Goal: Task Accomplishment & Management: Complete application form

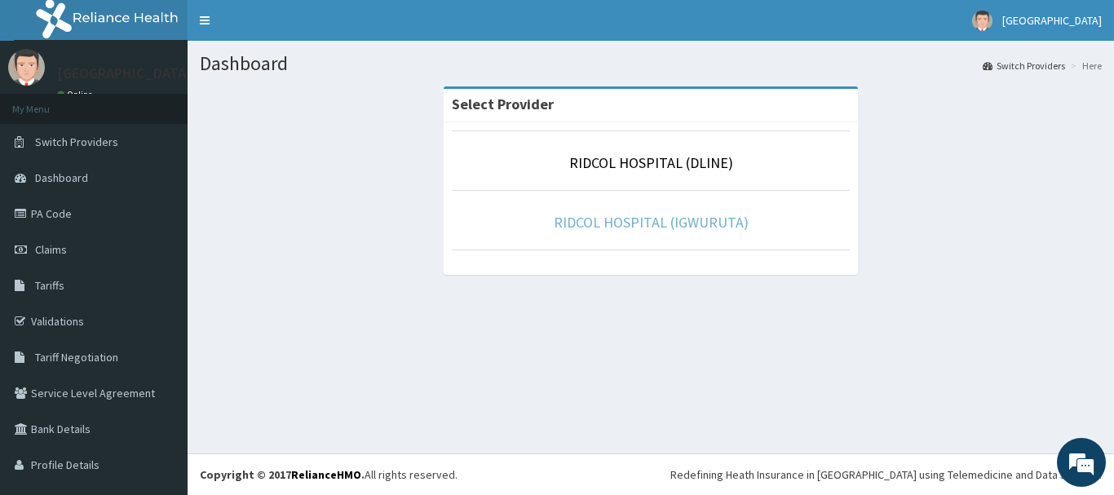
click at [581, 221] on link "RIDCOL HOSPITAL (IGWURUTA)" at bounding box center [651, 222] width 195 height 19
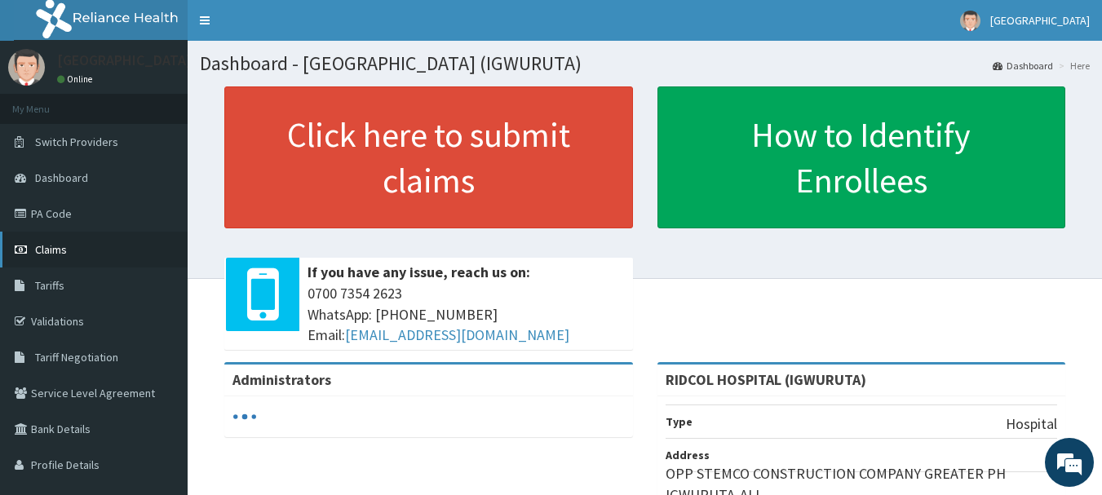
click at [81, 249] on link "Claims" at bounding box center [94, 250] width 188 height 36
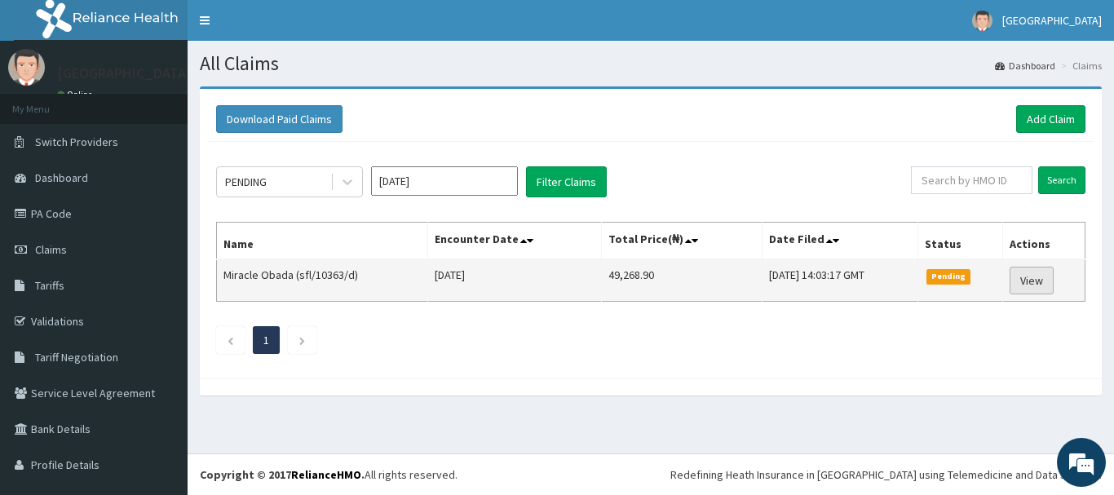
click at [1022, 290] on link "View" at bounding box center [1031, 281] width 44 height 28
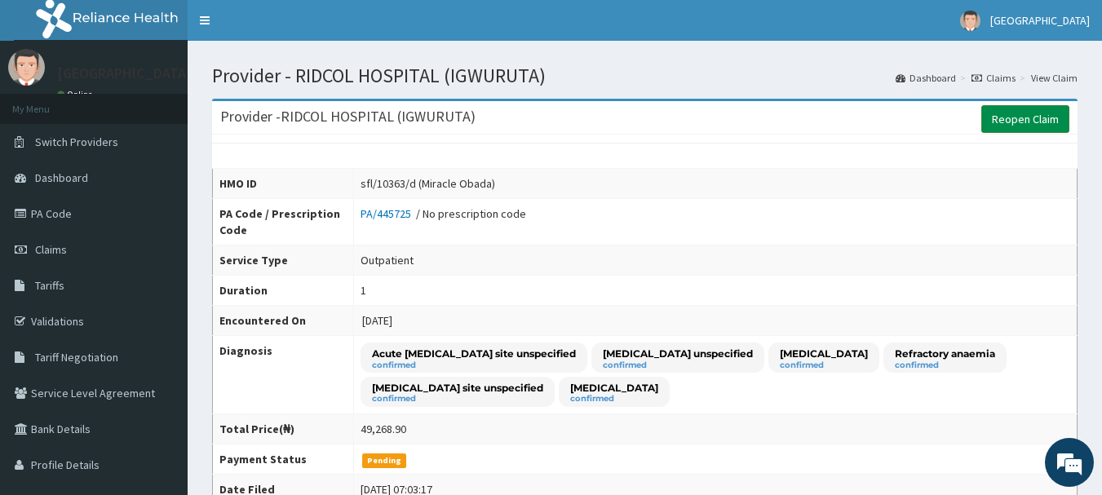
click at [1022, 126] on link "Reopen Claim" at bounding box center [1025, 119] width 88 height 28
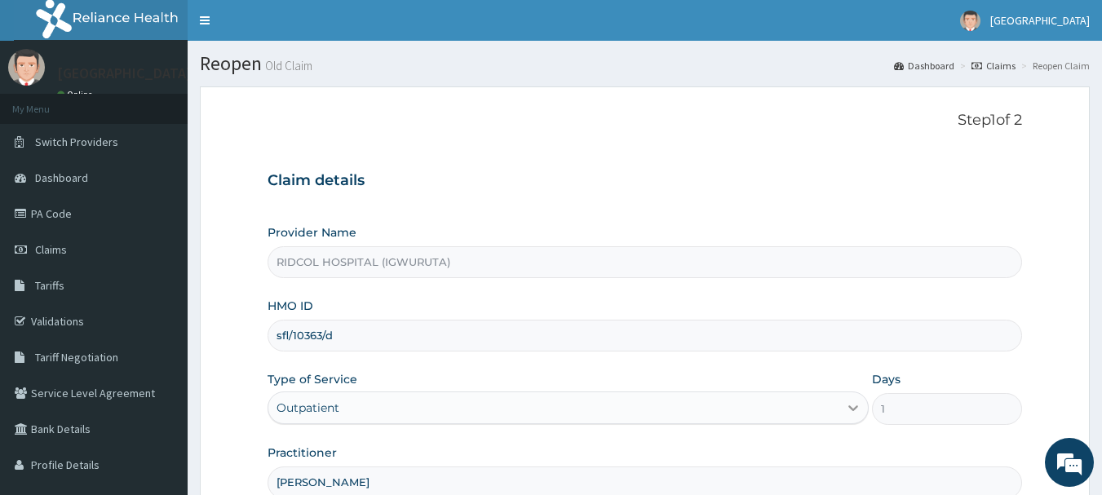
click at [849, 404] on icon at bounding box center [853, 408] width 16 height 16
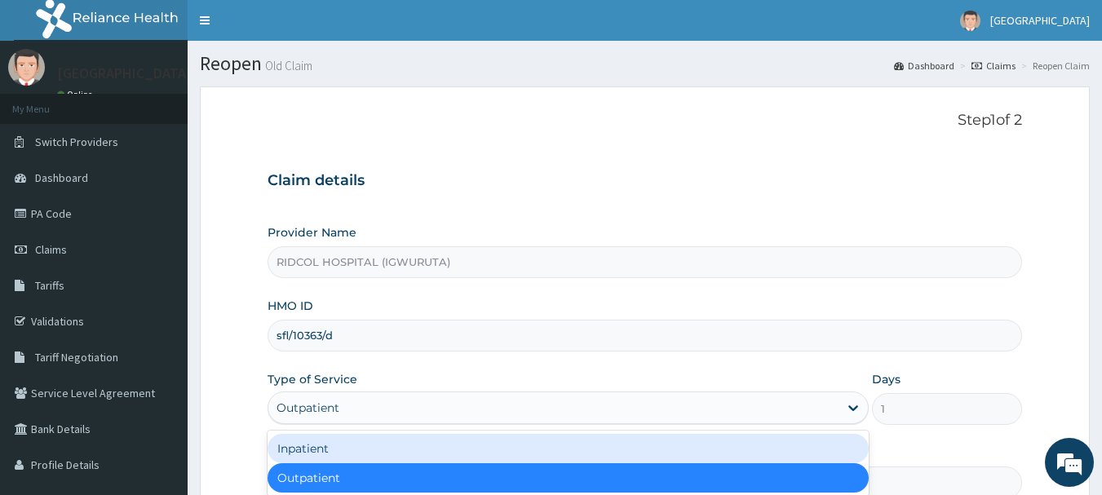
click at [603, 447] on div "Inpatient" at bounding box center [567, 448] width 601 height 29
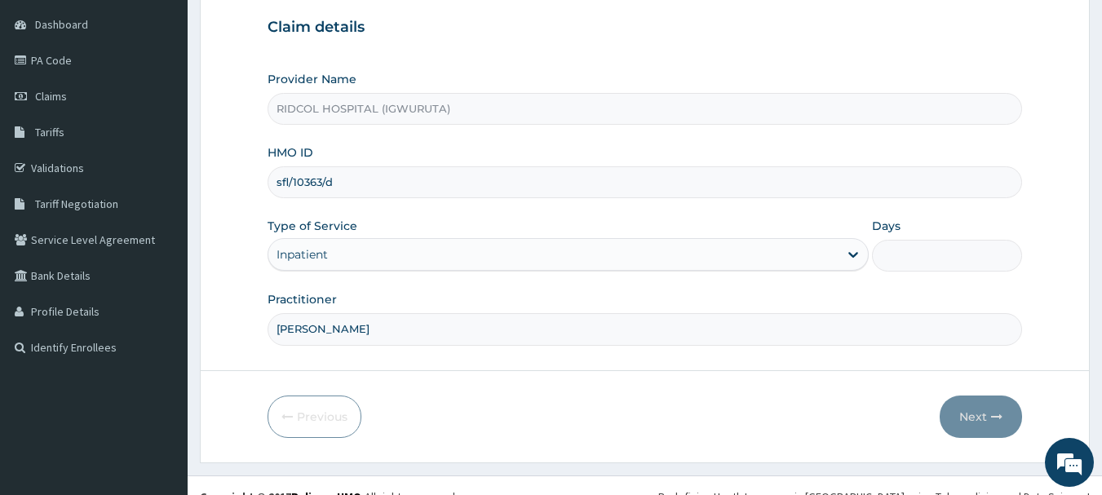
scroll to position [175, 0]
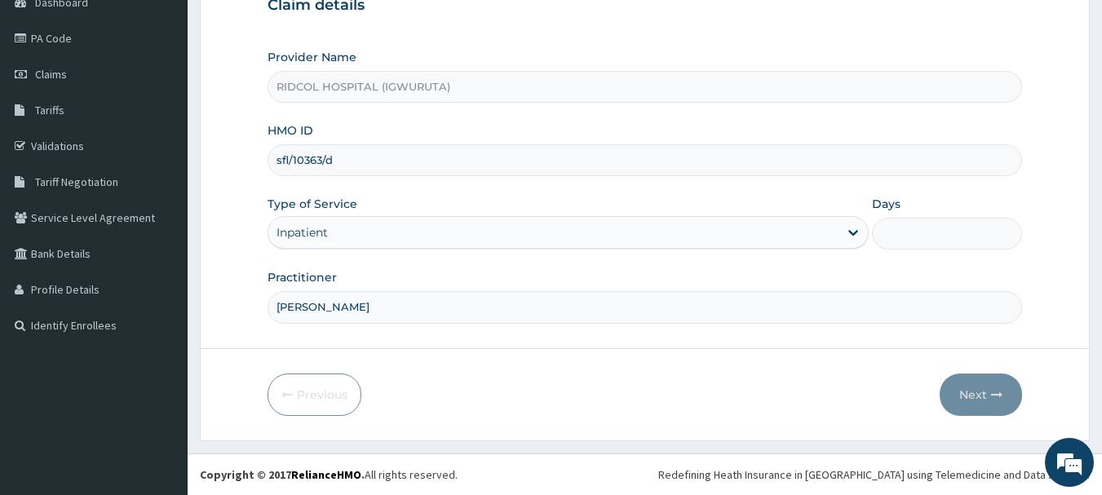
click at [929, 238] on input "Days" at bounding box center [947, 234] width 150 height 32
type input "2"
click at [987, 383] on button "Next" at bounding box center [980, 394] width 82 height 42
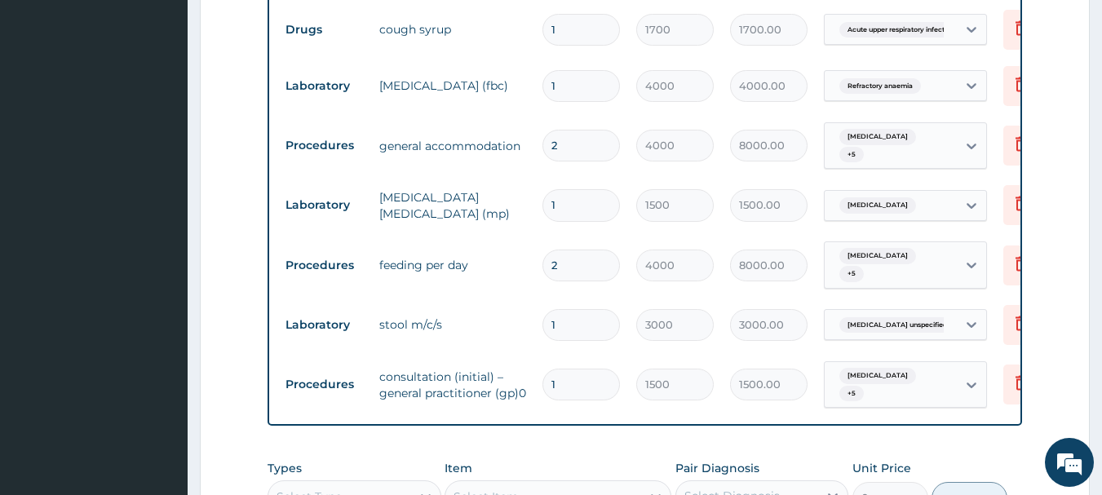
scroll to position [1710, 0]
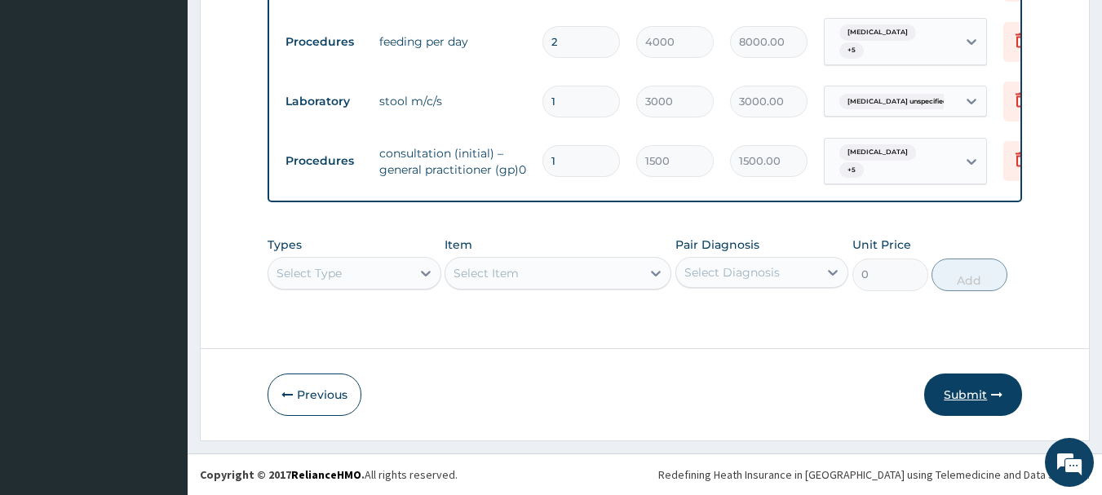
click at [965, 397] on button "Submit" at bounding box center [973, 394] width 98 height 42
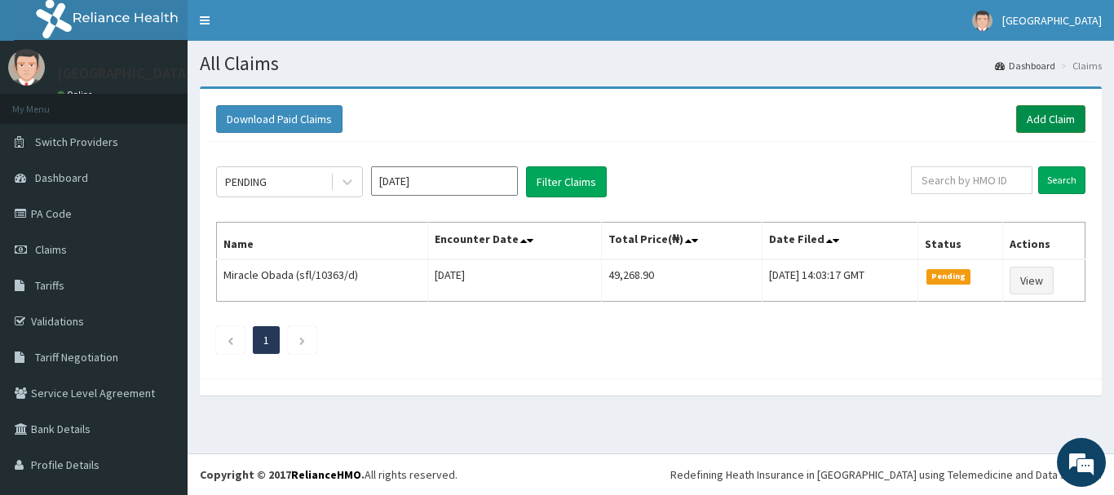
click at [1027, 117] on link "Add Claim" at bounding box center [1050, 119] width 69 height 28
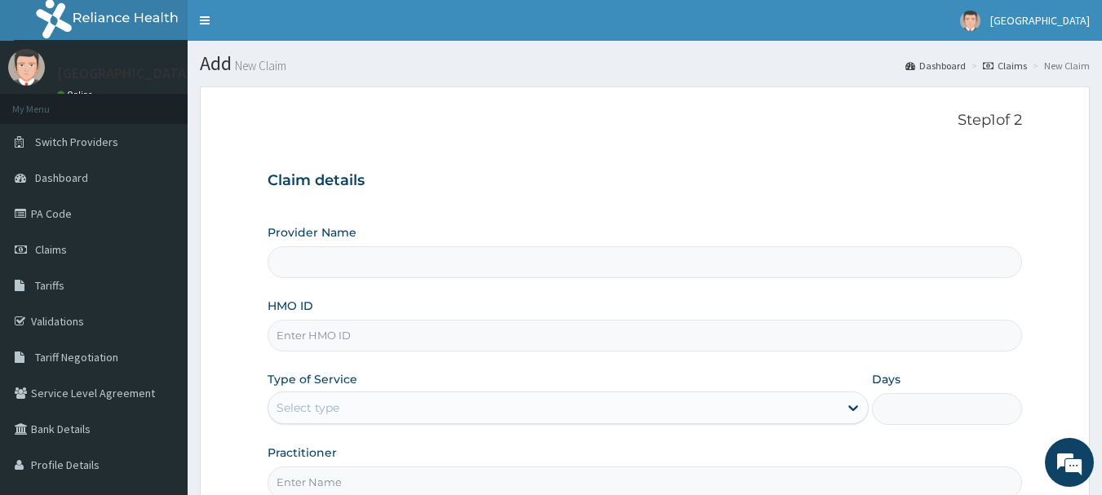
click at [340, 268] on input "Provider Name" at bounding box center [644, 262] width 755 height 32
type input "RIDCOL HOSPITAL (IGWURUTA)"
click at [309, 336] on input "HMO ID" at bounding box center [644, 336] width 755 height 32
paste input "sfl/10046/c"
type input "sfl/10046/c"
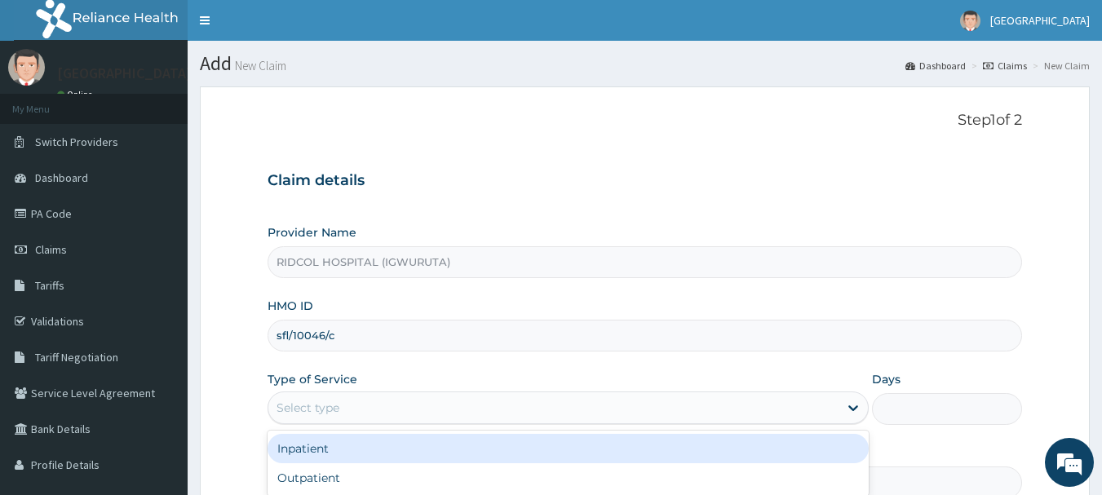
click at [378, 404] on div "Select type" at bounding box center [553, 408] width 570 height 26
click at [378, 444] on div "Inpatient" at bounding box center [567, 448] width 601 height 29
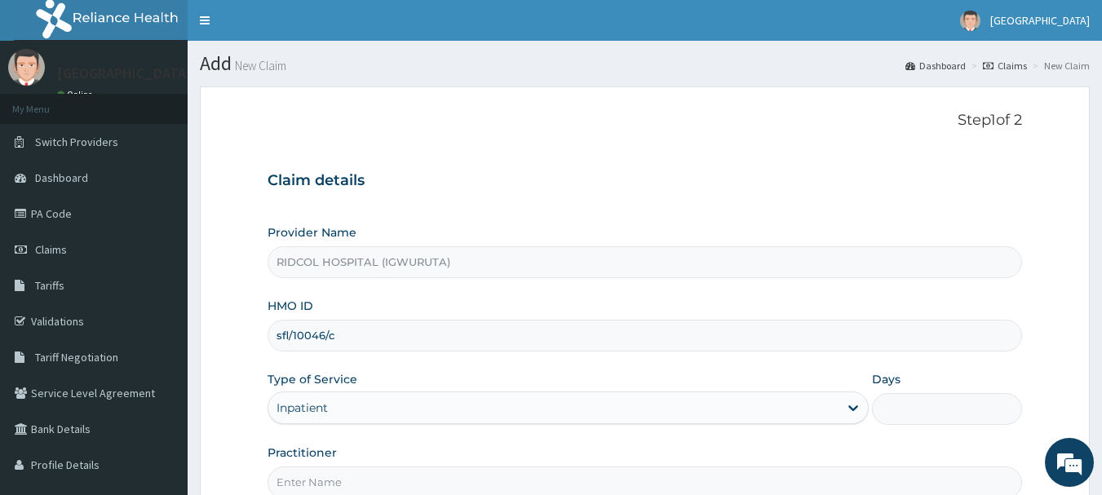
click at [925, 406] on input "Days" at bounding box center [947, 409] width 150 height 32
type input "2"
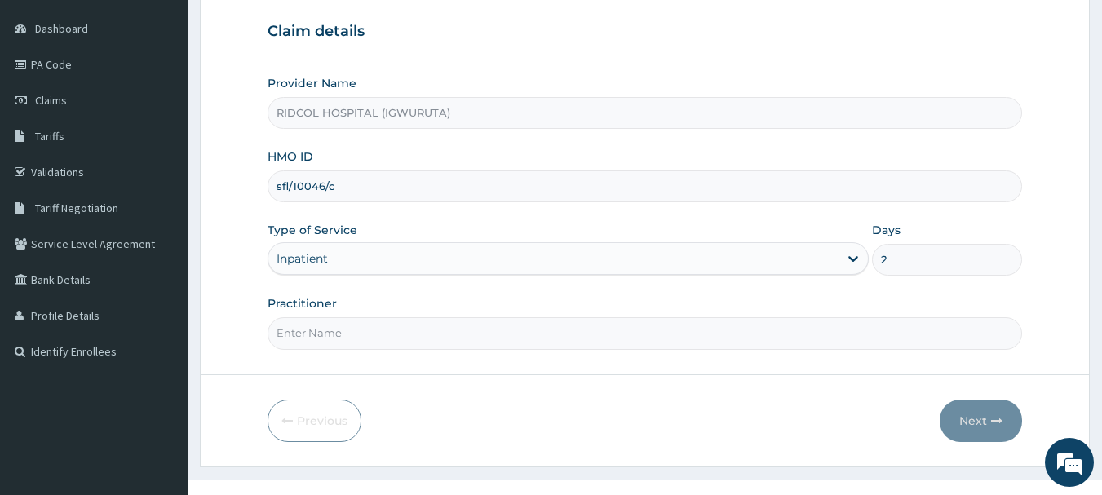
scroll to position [175, 0]
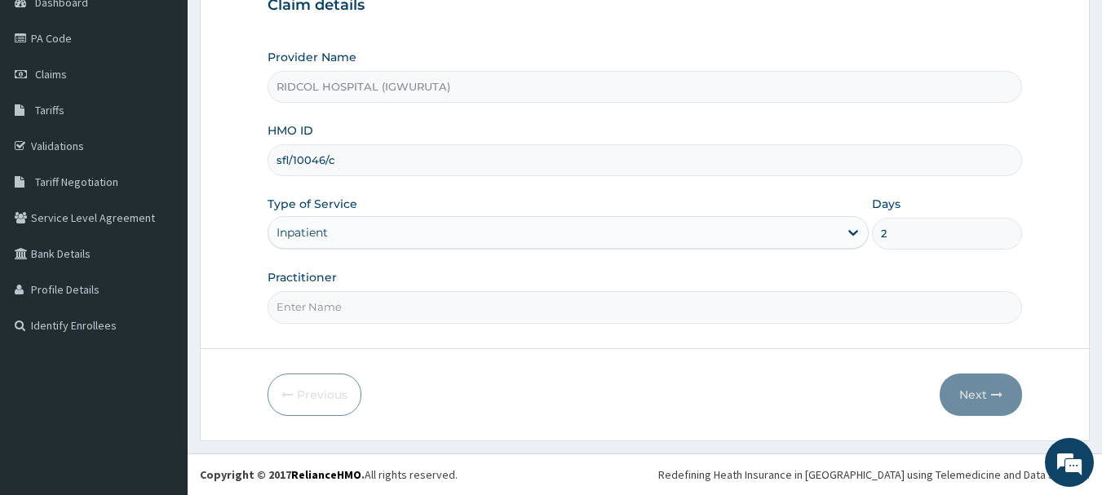
click at [319, 298] on input "Practitioner" at bounding box center [644, 307] width 755 height 32
type input "[PERSON_NAME]"
click at [963, 386] on button "Next" at bounding box center [980, 394] width 82 height 42
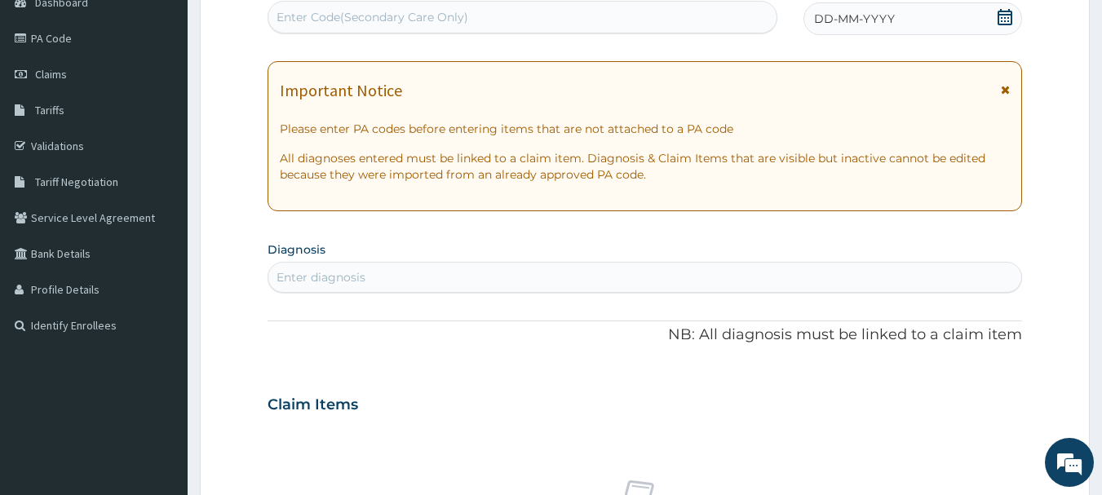
click at [321, 13] on div "Enter Code(Secondary Care Only)" at bounding box center [372, 17] width 192 height 16
paste input "PA/3D2CAA"
type input "PA/3D2CAA"
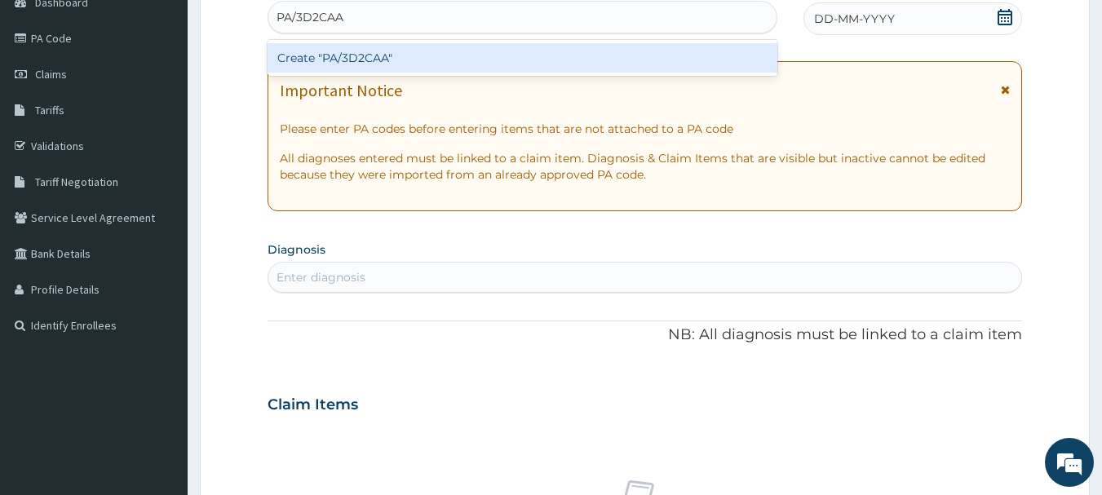
click at [562, 63] on div "Create "PA/3D2CAA"" at bounding box center [522, 57] width 510 height 29
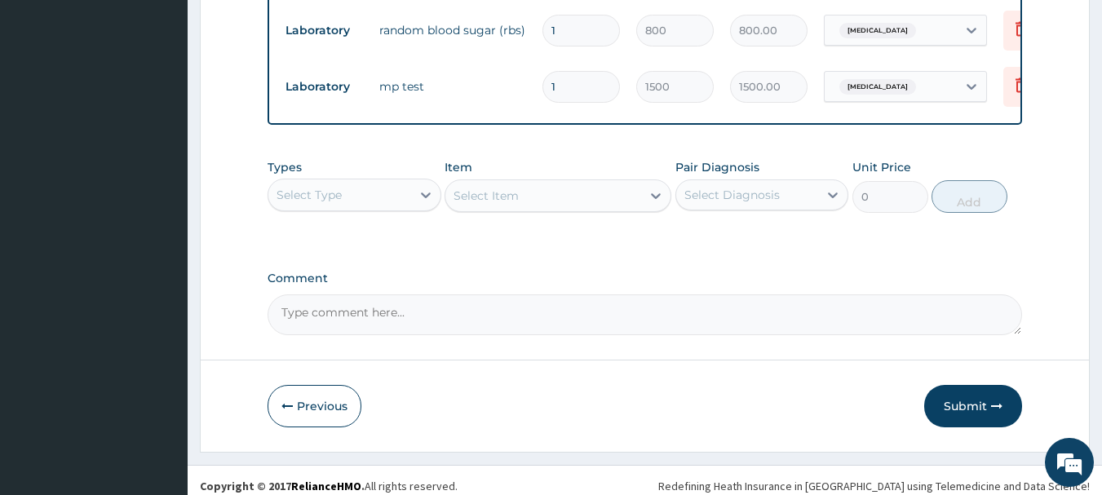
scroll to position [1546, 0]
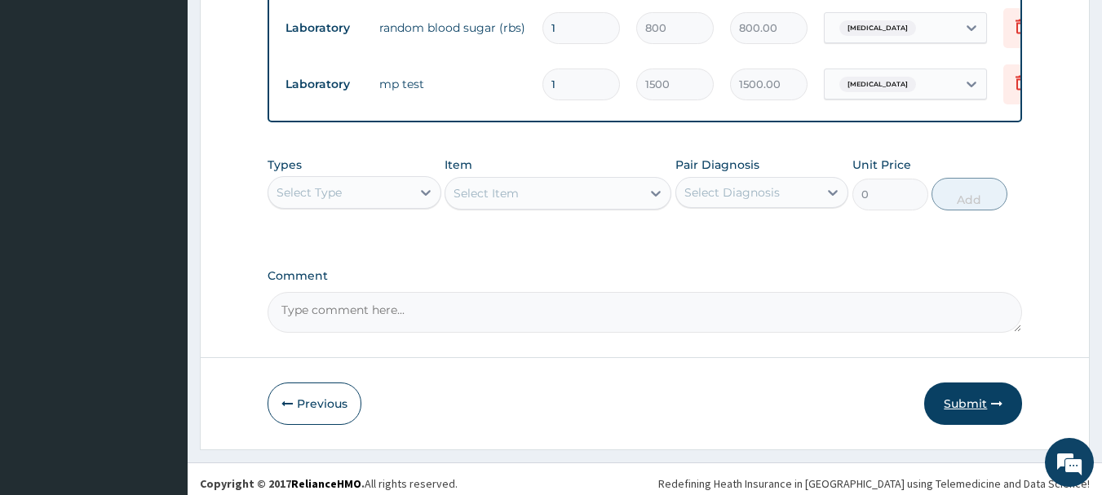
click at [964, 403] on button "Submit" at bounding box center [973, 403] width 98 height 42
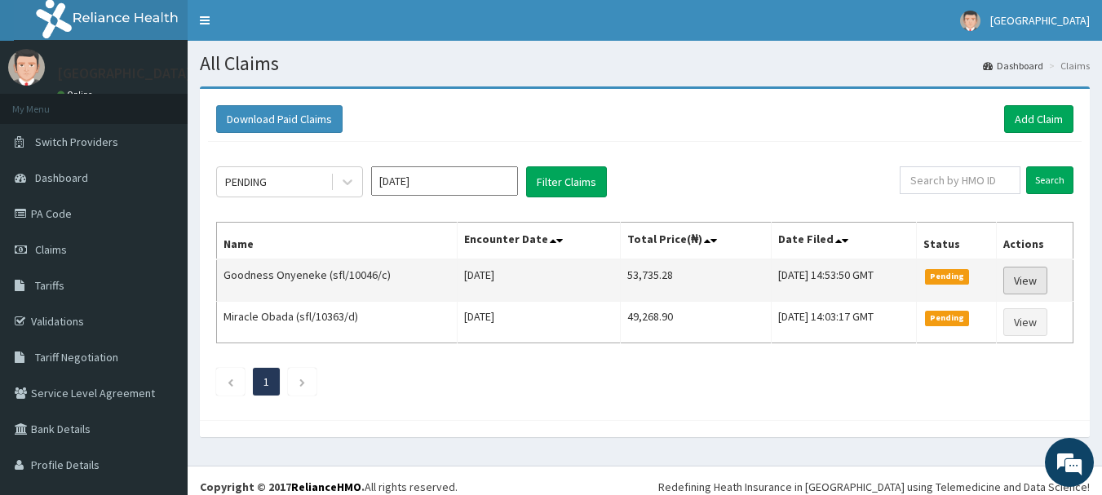
click at [1011, 272] on link "View" at bounding box center [1025, 281] width 44 height 28
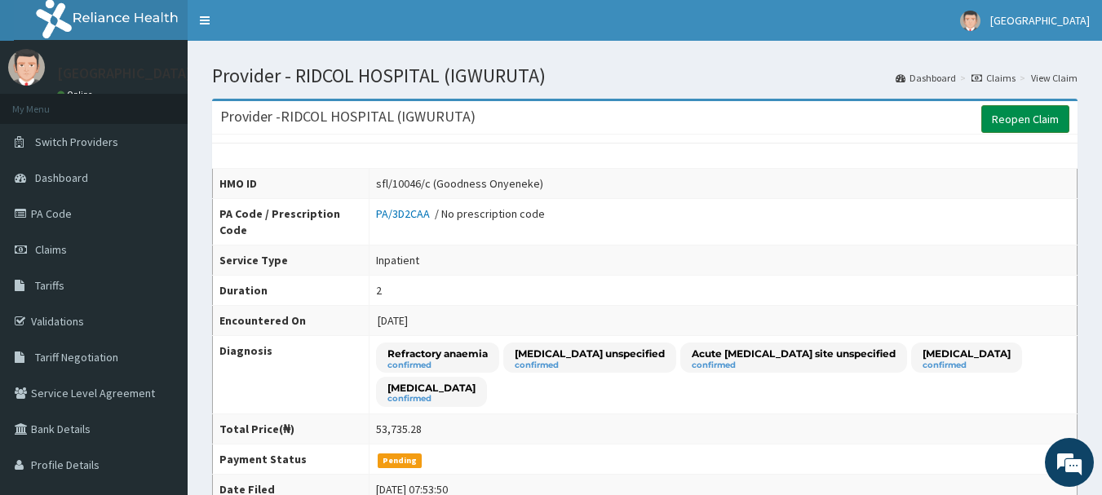
click at [1018, 125] on link "Reopen Claim" at bounding box center [1025, 119] width 88 height 28
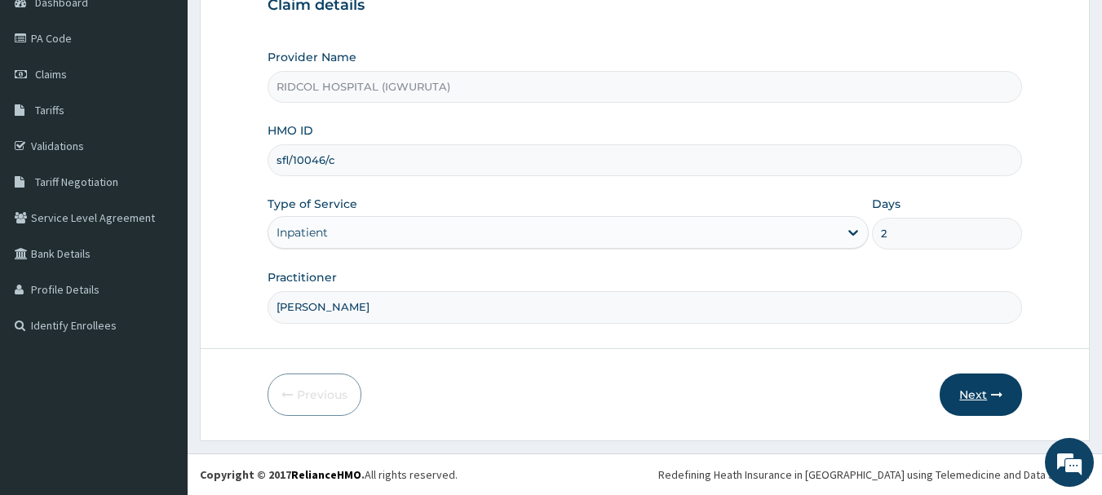
click at [978, 396] on button "Next" at bounding box center [980, 394] width 82 height 42
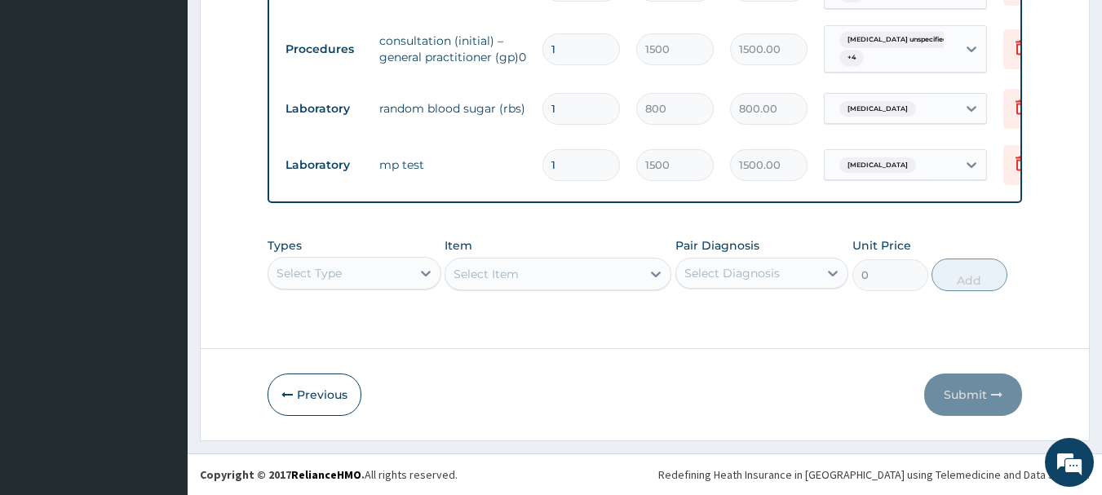
scroll to position [1041, 0]
